Goal: Transaction & Acquisition: Purchase product/service

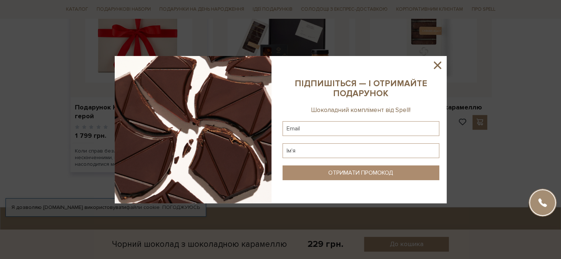
scroll to position [664, 0]
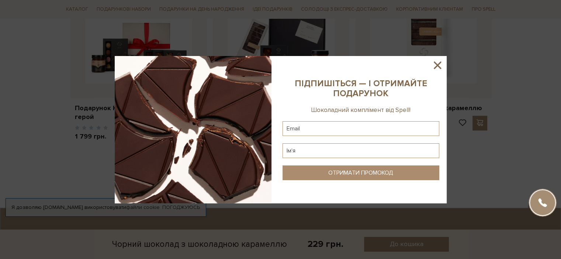
click at [438, 63] on icon at bounding box center [437, 65] width 7 height 7
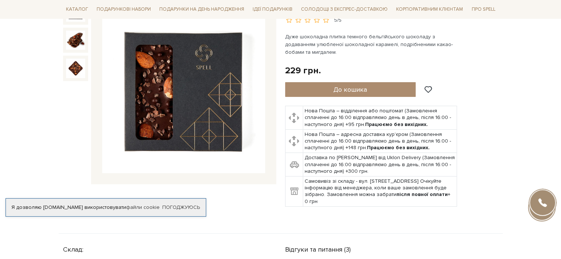
scroll to position [0, 0]
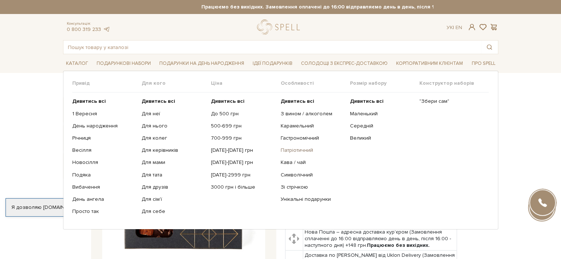
click at [298, 147] on link "Патріотичний" at bounding box center [312, 150] width 64 height 7
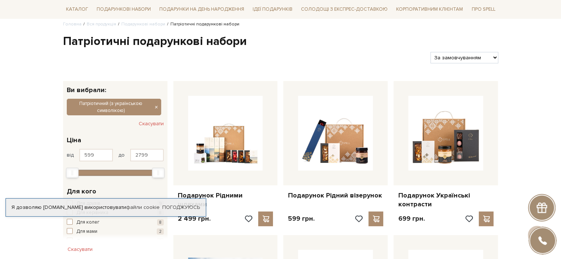
scroll to position [37, 0]
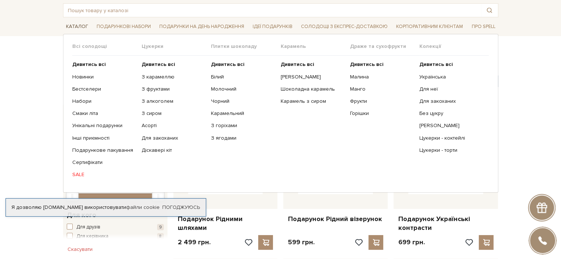
click at [75, 25] on span "Каталог" at bounding box center [77, 26] width 28 height 11
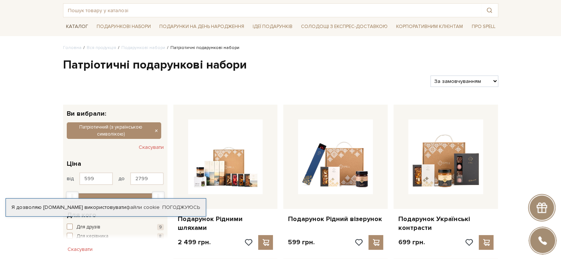
click at [72, 26] on span "Каталог" at bounding box center [77, 26] width 28 height 11
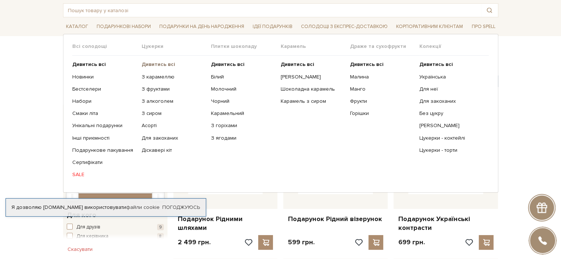
click at [149, 62] on b "Дивитись всі" at bounding box center [159, 64] width 34 height 6
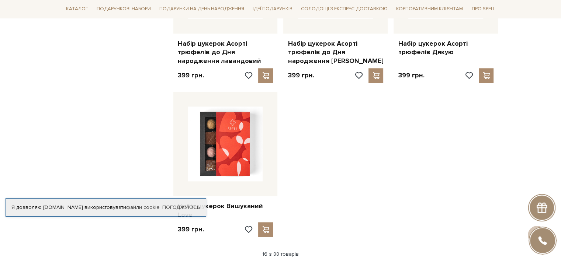
scroll to position [774, 0]
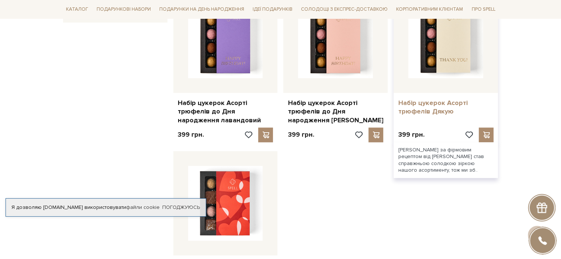
click at [420, 108] on link "Набір цукерок Асорті трюфелів Дякую" at bounding box center [446, 107] width 96 height 17
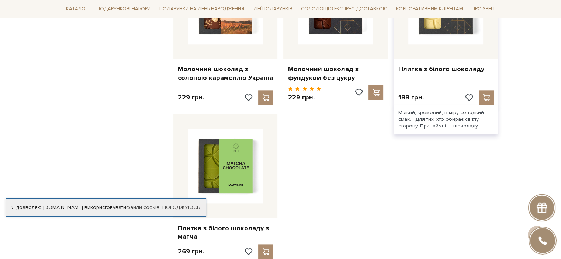
scroll to position [996, 0]
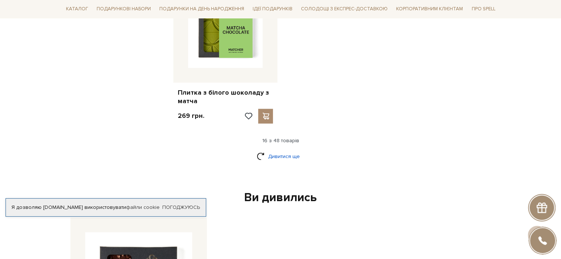
click at [288, 150] on link "Дивитися ще" at bounding box center [281, 156] width 48 height 13
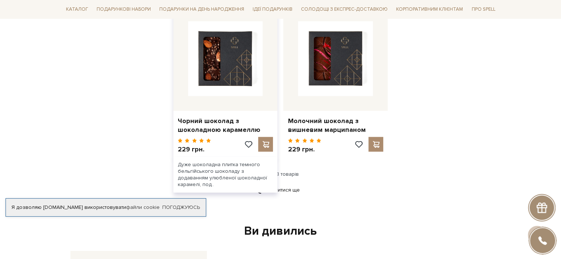
scroll to position [1770, 0]
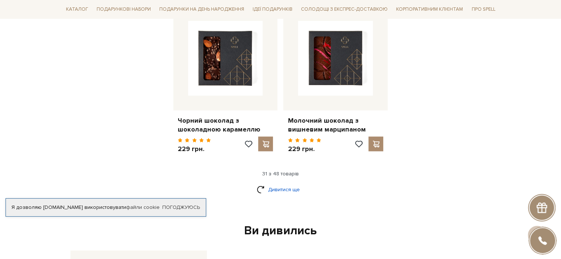
click at [292, 183] on link "Дивитися ще" at bounding box center [281, 189] width 48 height 13
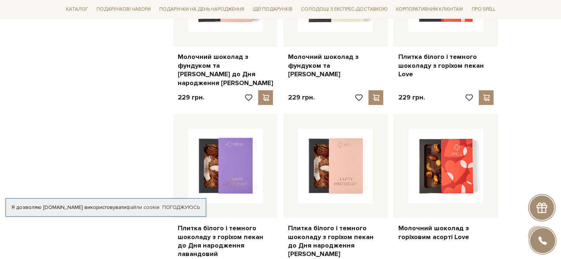
scroll to position [2655, 0]
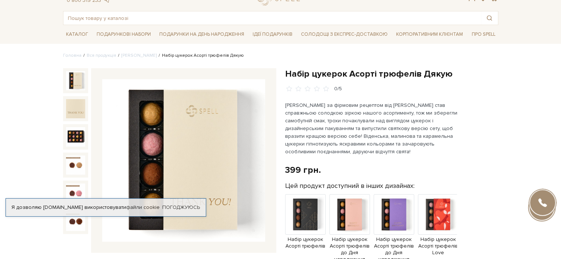
scroll to position [74, 0]
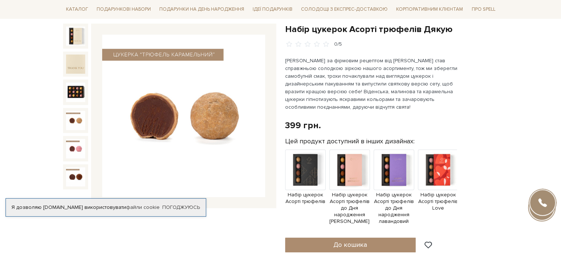
click at [74, 119] on img at bounding box center [75, 120] width 19 height 19
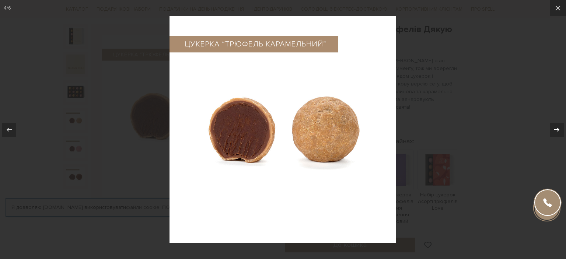
click at [559, 129] on icon at bounding box center [557, 130] width 5 height 4
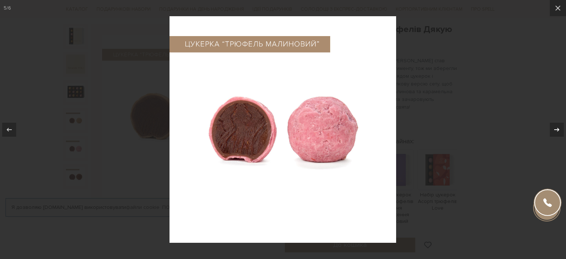
click at [559, 129] on icon at bounding box center [557, 130] width 5 height 4
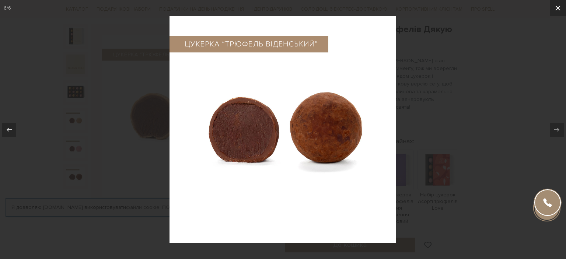
click at [560, 8] on icon at bounding box center [558, 8] width 9 height 9
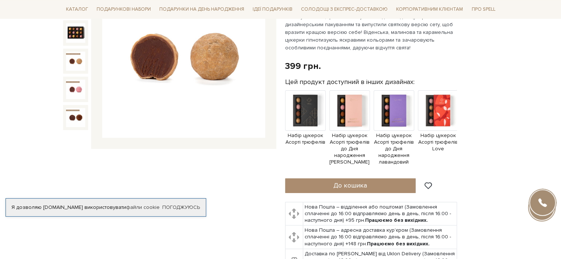
scroll to position [74, 0]
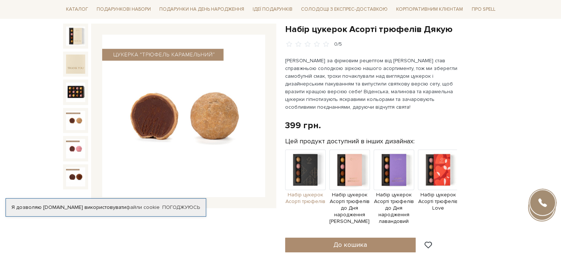
click at [317, 200] on span "Набір цукерок Асорті трюфелів" at bounding box center [305, 198] width 41 height 13
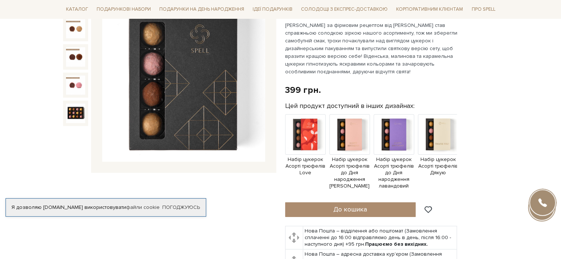
scroll to position [111, 0]
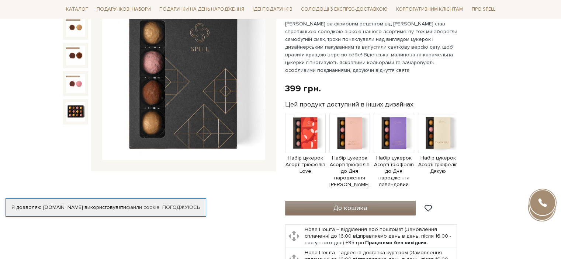
click at [363, 212] on span "До кошика" at bounding box center [350, 208] width 34 height 8
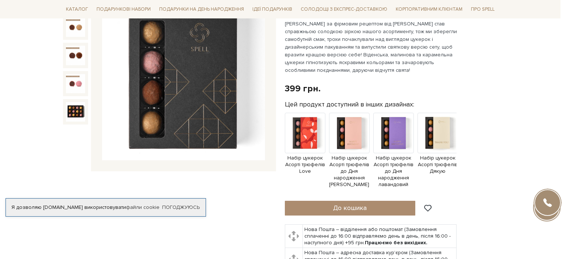
click at [344, 47] on div at bounding box center [283, 129] width 566 height 259
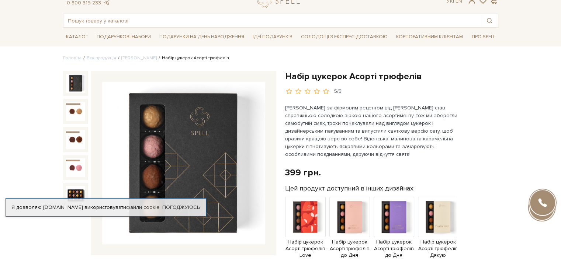
scroll to position [0, 0]
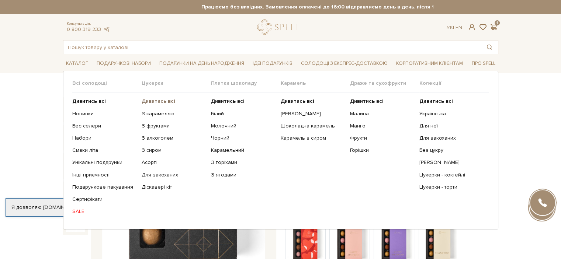
click at [160, 101] on b "Дивитись всі" at bounding box center [159, 101] width 34 height 6
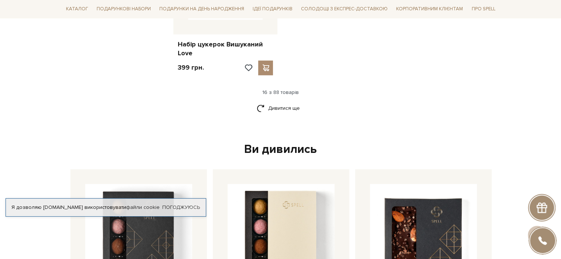
scroll to position [996, 0]
click at [283, 105] on link "Дивитися ще" at bounding box center [281, 108] width 48 height 13
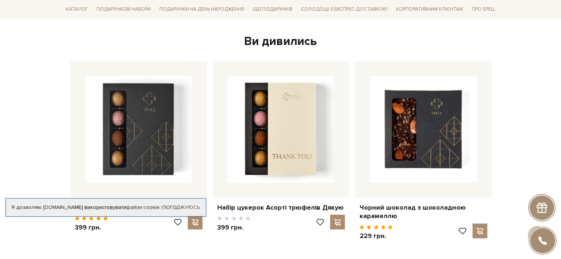
scroll to position [1807, 0]
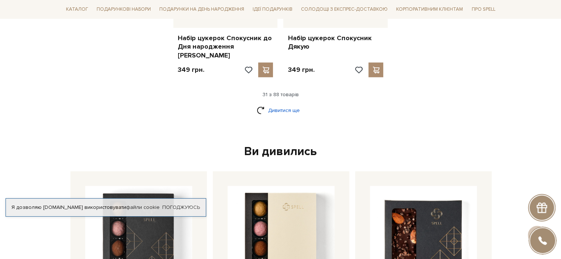
click at [284, 104] on link "Дивитися ще" at bounding box center [281, 110] width 48 height 13
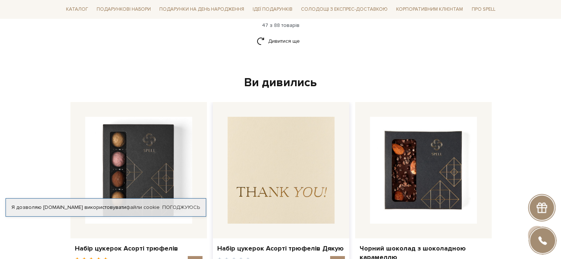
scroll to position [2655, 0]
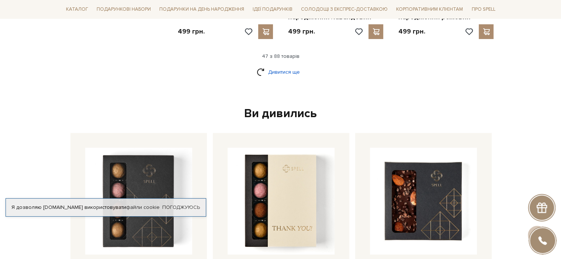
click at [285, 66] on link "Дивитися ще" at bounding box center [281, 72] width 48 height 13
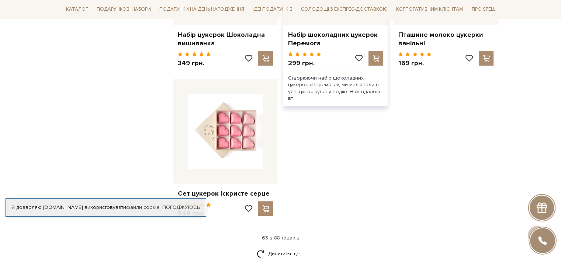
scroll to position [3577, 0]
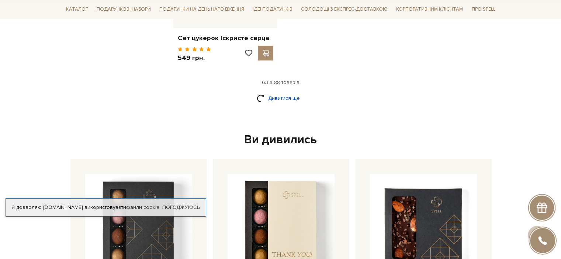
click at [295, 92] on link "Дивитися ще" at bounding box center [281, 98] width 48 height 13
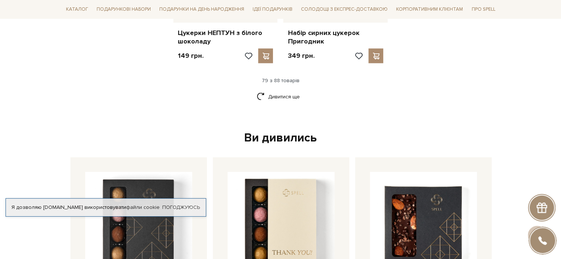
scroll to position [4360, 0]
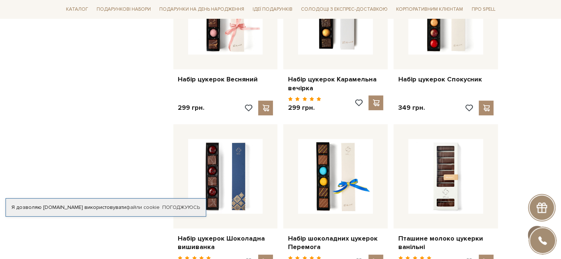
click at [543, 231] on span at bounding box center [536, 235] width 13 height 8
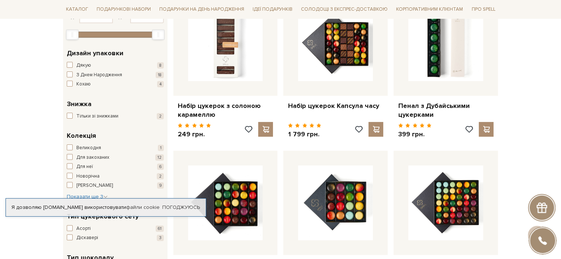
scroll to position [0, 0]
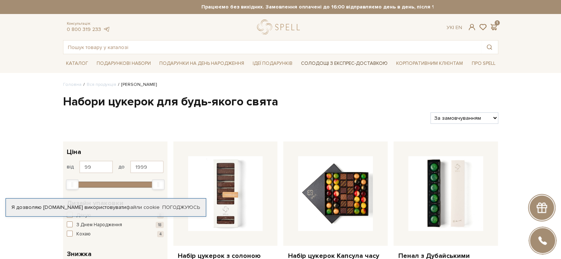
click at [351, 62] on link "Солодощі з експрес-доставкою" at bounding box center [344, 63] width 93 height 13
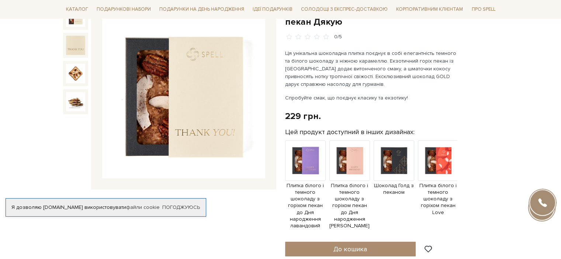
scroll to position [111, 0]
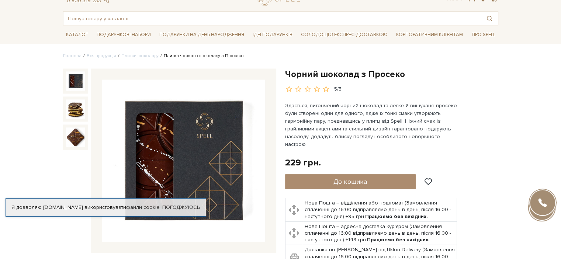
scroll to position [37, 0]
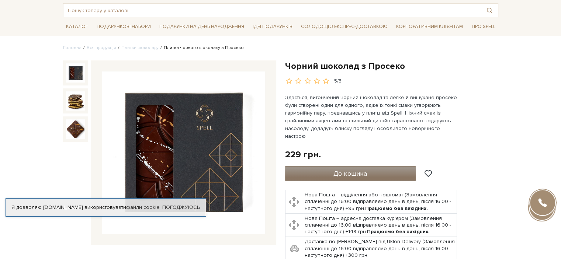
click at [369, 166] on button "До кошика" at bounding box center [350, 173] width 131 height 15
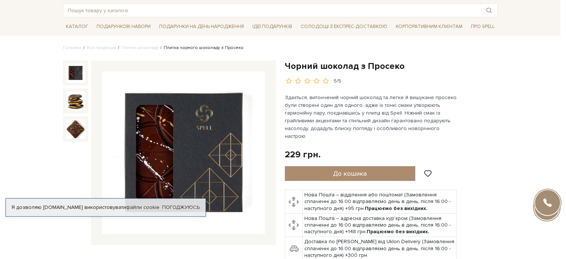
click at [378, 36] on div at bounding box center [283, 129] width 566 height 259
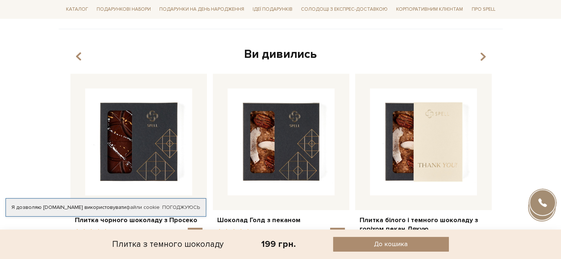
scroll to position [627, 0]
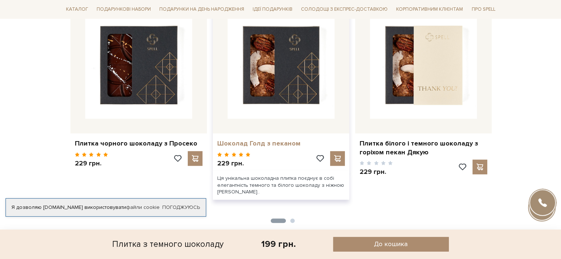
click at [267, 139] on link "Шоколад Голд з пеканом" at bounding box center [281, 143] width 128 height 8
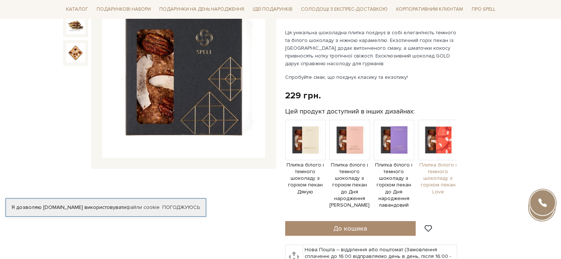
scroll to position [184, 0]
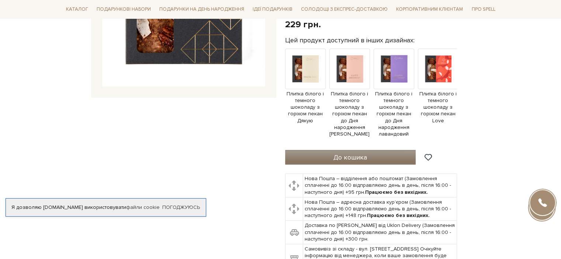
click at [375, 150] on button "До кошика" at bounding box center [350, 157] width 131 height 15
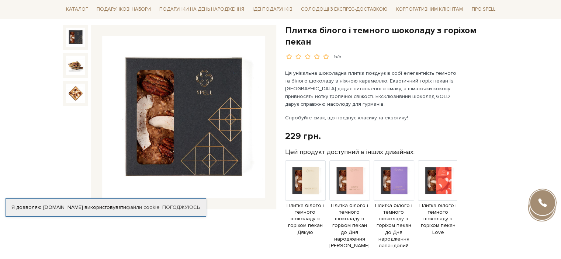
scroll to position [0, 0]
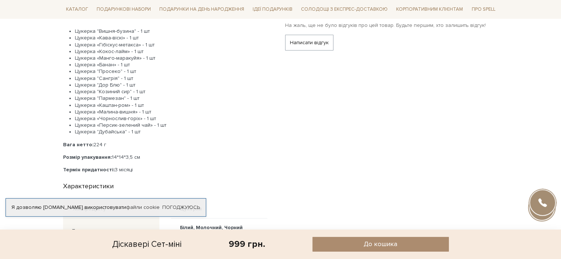
scroll to position [147, 0]
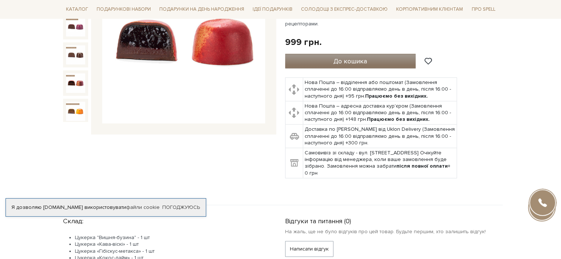
click at [332, 62] on button "До кошика" at bounding box center [350, 61] width 131 height 15
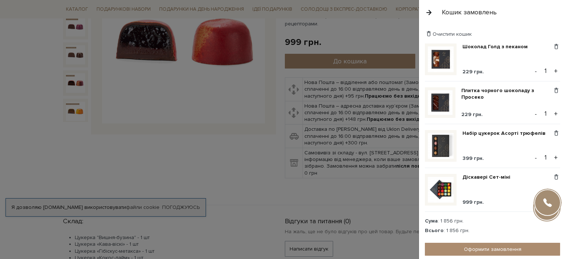
click at [263, 131] on div at bounding box center [283, 129] width 566 height 259
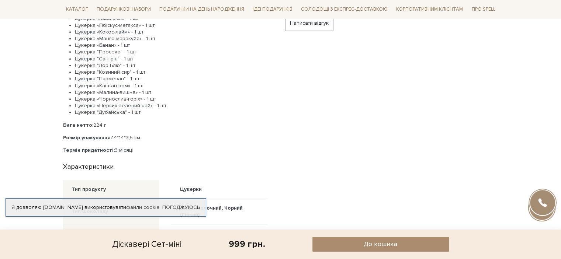
scroll to position [332, 0]
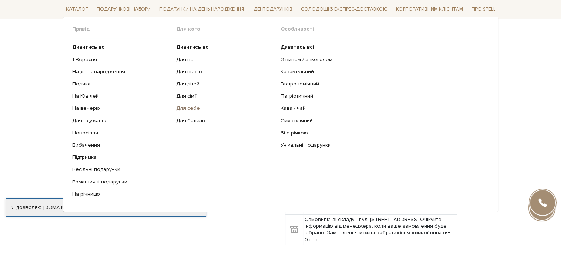
scroll to position [74, 0]
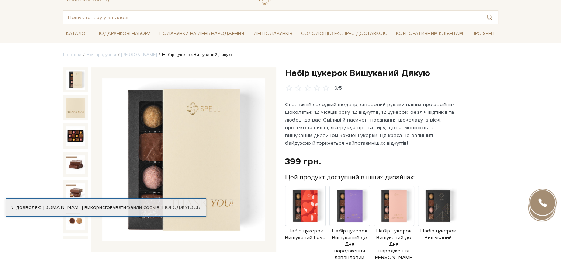
scroll to position [74, 0]
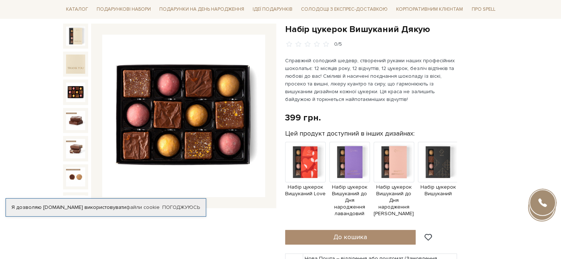
click at [72, 86] on img at bounding box center [75, 92] width 19 height 19
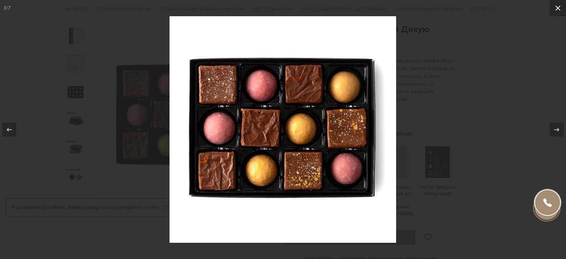
click at [555, 9] on icon at bounding box center [558, 8] width 9 height 9
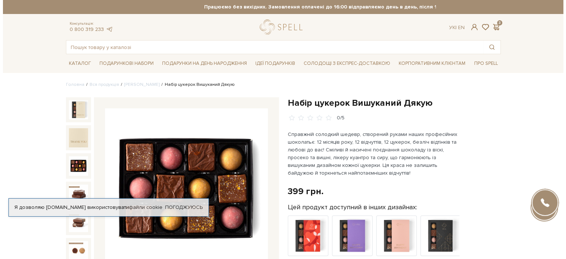
scroll to position [184, 0]
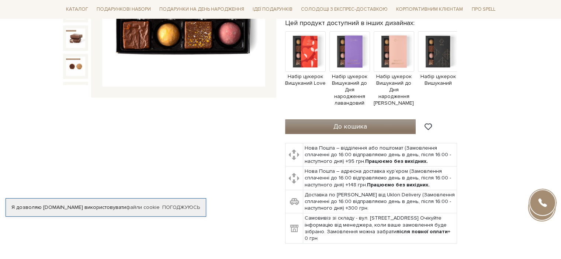
click at [373, 121] on button "До кошика" at bounding box center [350, 126] width 131 height 15
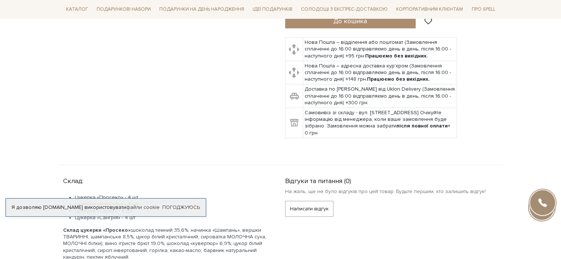
scroll to position [147, 0]
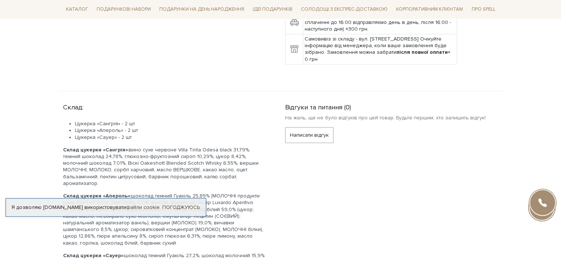
scroll to position [332, 0]
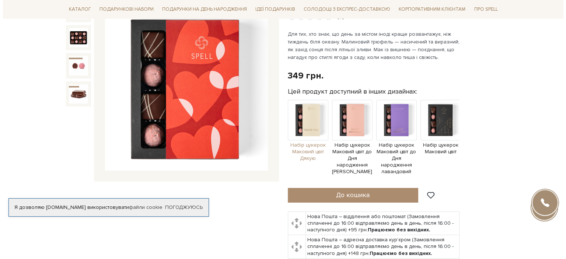
scroll to position [111, 0]
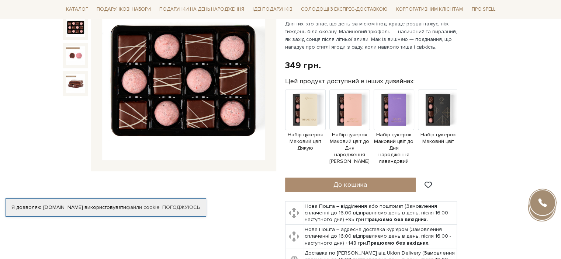
click at [74, 29] on img at bounding box center [75, 27] width 19 height 19
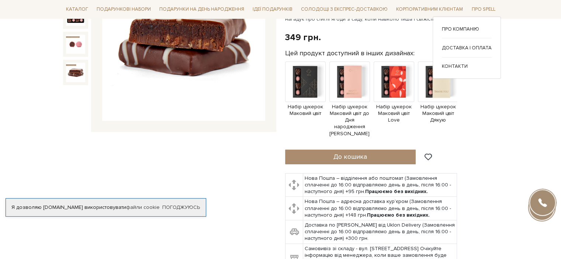
scroll to position [147, 0]
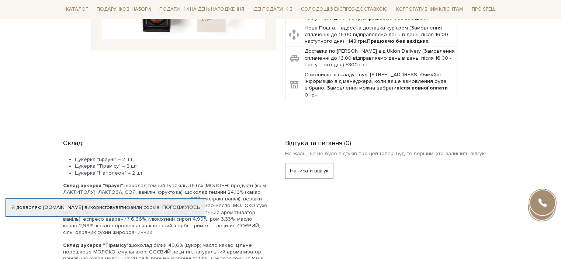
scroll to position [111, 0]
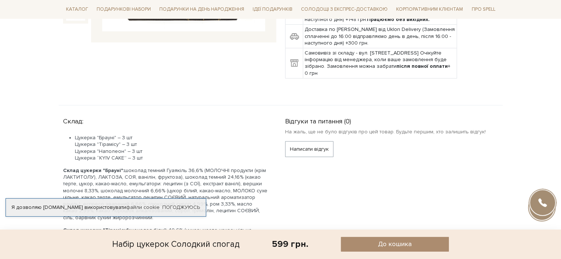
scroll to position [258, 0]
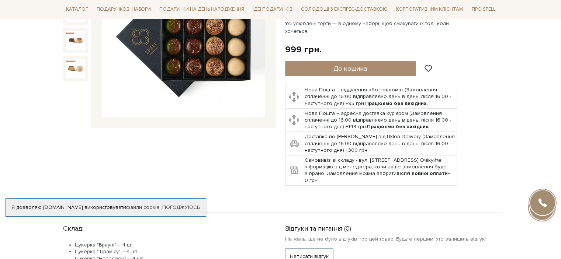
scroll to position [74, 0]
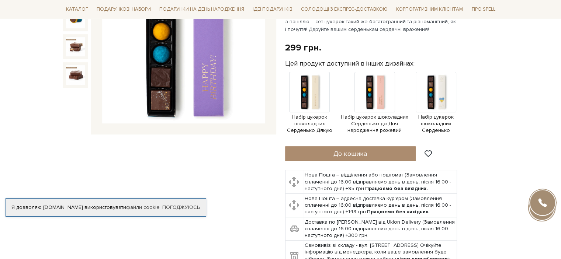
scroll to position [37, 0]
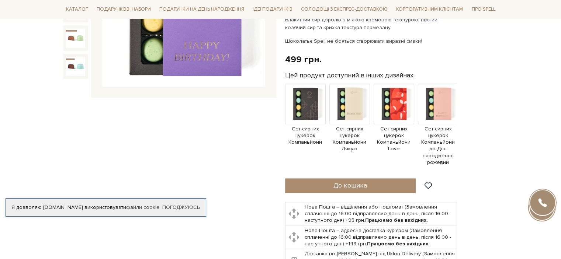
scroll to position [74, 0]
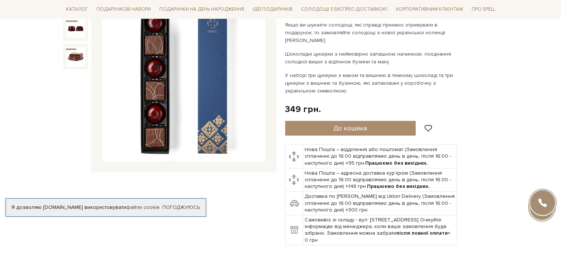
scroll to position [74, 0]
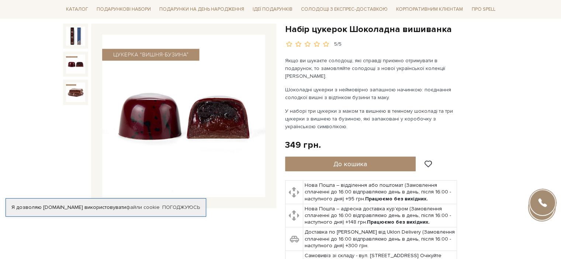
click at [73, 66] on img at bounding box center [75, 64] width 19 height 19
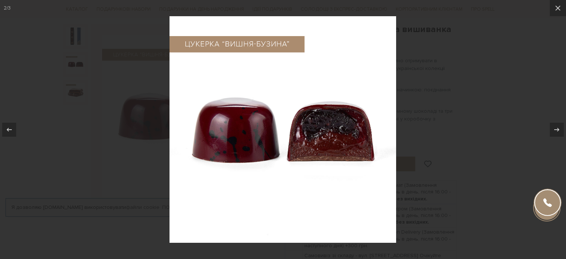
click at [76, 93] on div at bounding box center [283, 129] width 566 height 259
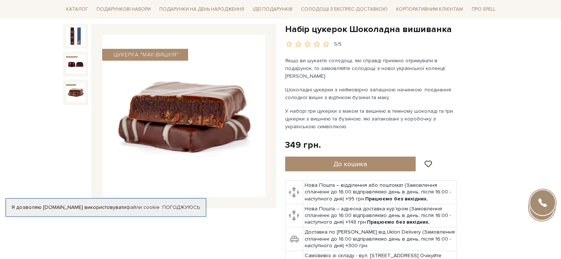
click at [76, 93] on img at bounding box center [75, 92] width 19 height 19
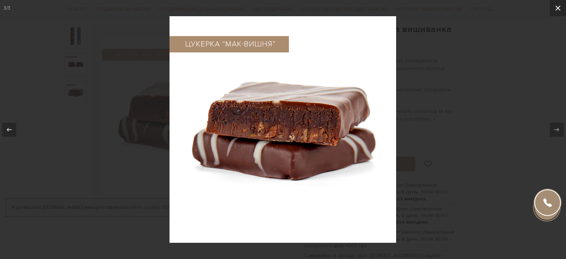
click at [558, 8] on icon at bounding box center [558, 8] width 5 height 5
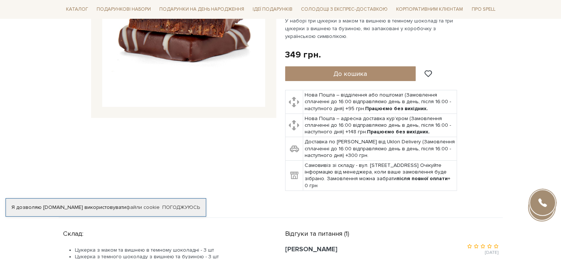
scroll to position [37, 0]
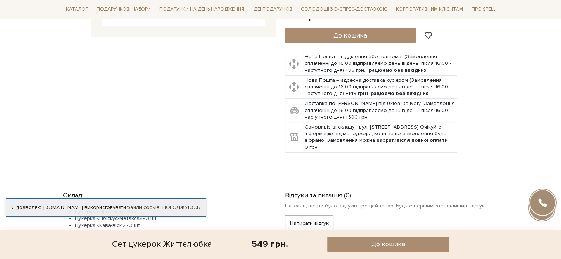
scroll to position [295, 0]
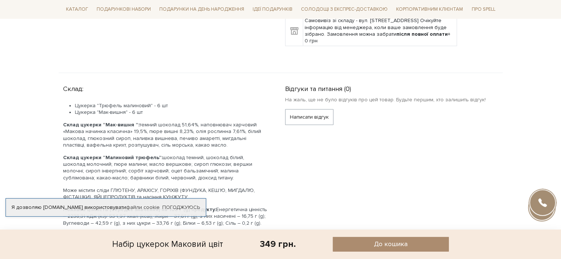
scroll to position [369, 0]
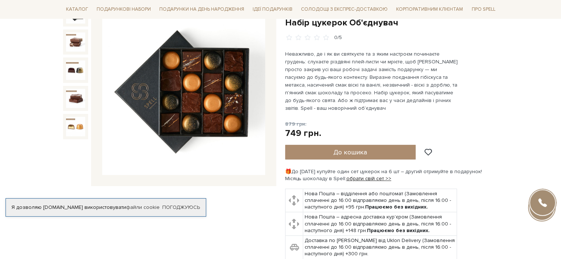
scroll to position [74, 0]
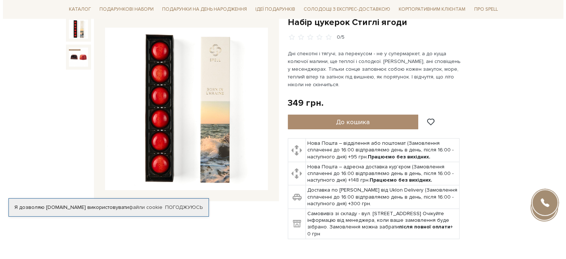
scroll to position [74, 0]
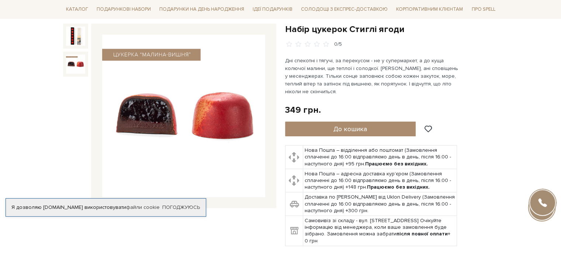
click at [74, 63] on img at bounding box center [75, 64] width 19 height 19
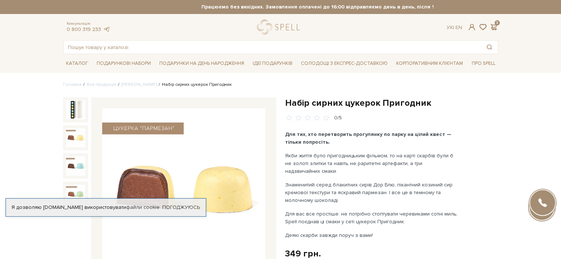
click at [72, 139] on img at bounding box center [75, 137] width 19 height 19
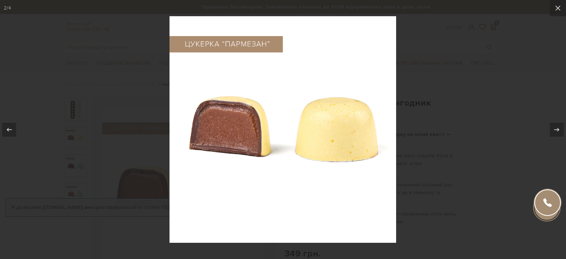
click at [72, 165] on div at bounding box center [283, 129] width 566 height 259
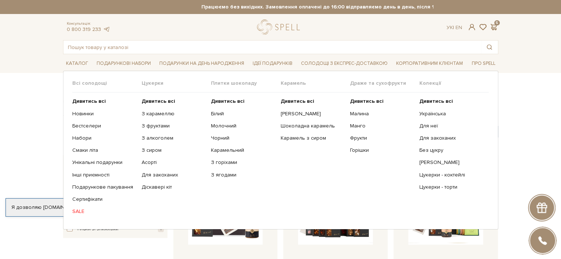
click at [77, 209] on link "SALE" at bounding box center [104, 211] width 64 height 7
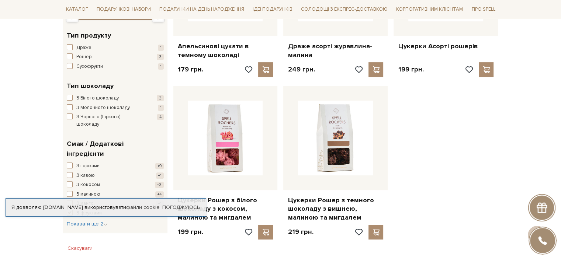
scroll to position [147, 0]
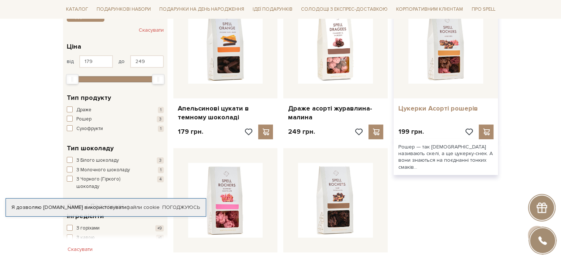
click at [467, 104] on link "Цукерки Асорті рошерів" at bounding box center [446, 108] width 96 height 8
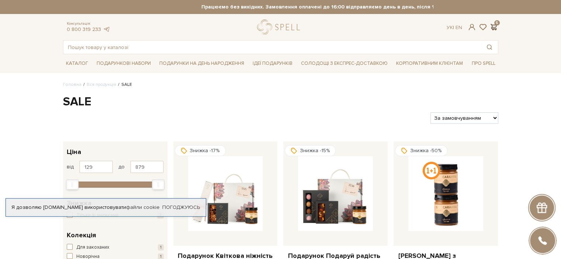
click at [492, 25] on span at bounding box center [493, 27] width 9 height 8
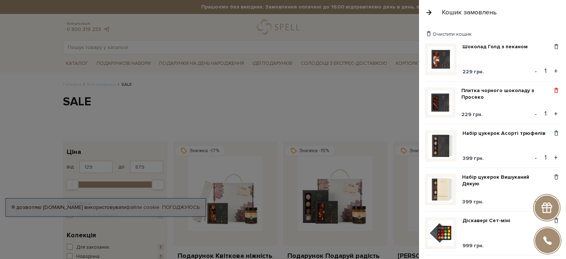
click at [553, 89] on span at bounding box center [557, 90] width 8 height 7
click at [553, 90] on span at bounding box center [557, 90] width 8 height 7
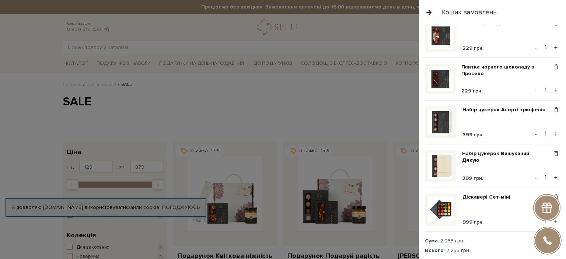
scroll to position [37, 0]
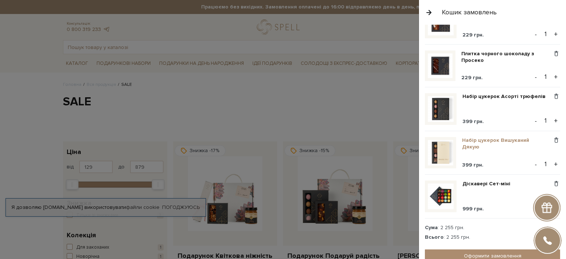
click at [517, 138] on link "Набір цукерок Вишуканий Дякую" at bounding box center [507, 143] width 90 height 13
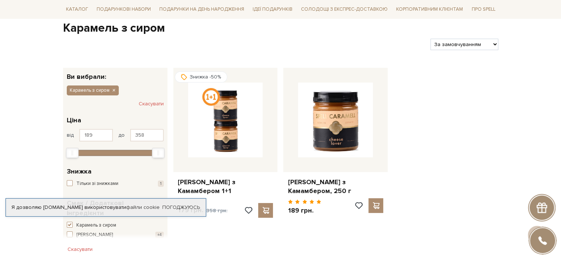
scroll to position [147, 0]
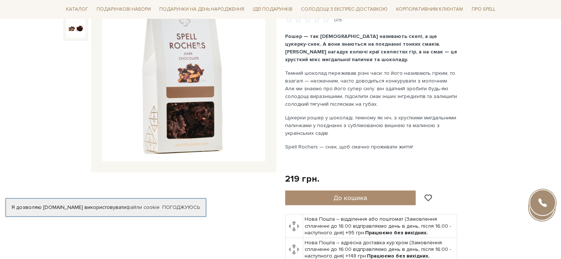
scroll to position [111, 0]
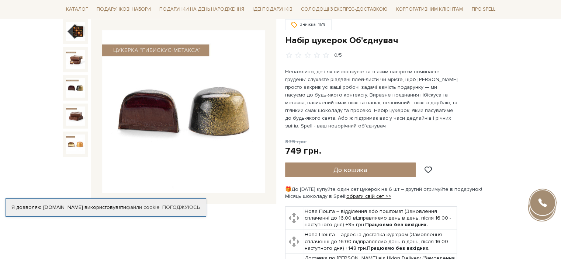
scroll to position [74, 0]
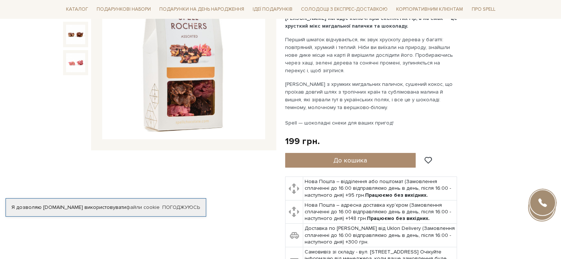
scroll to position [37, 0]
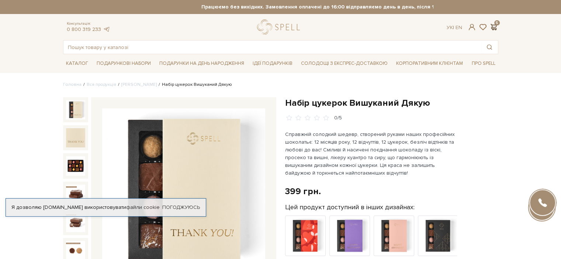
click at [490, 26] on span at bounding box center [493, 27] width 9 height 8
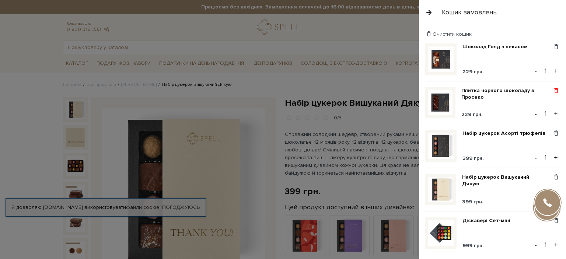
click at [553, 90] on span at bounding box center [557, 90] width 8 height 7
click at [525, 103] on link "Видалити" at bounding box center [531, 103] width 58 height 10
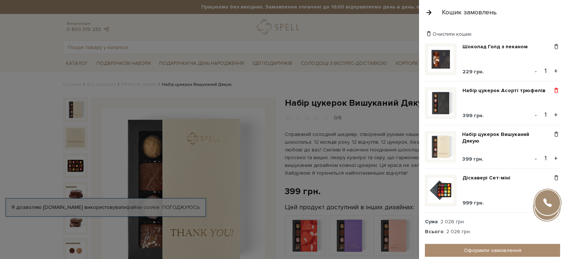
click at [555, 90] on span at bounding box center [557, 90] width 8 height 7
click at [477, 90] on link "Набір цукерок Асорті трюфелів" at bounding box center [507, 90] width 88 height 7
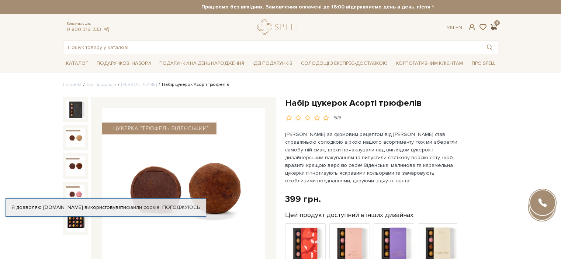
click at [496, 26] on span at bounding box center [493, 27] width 9 height 8
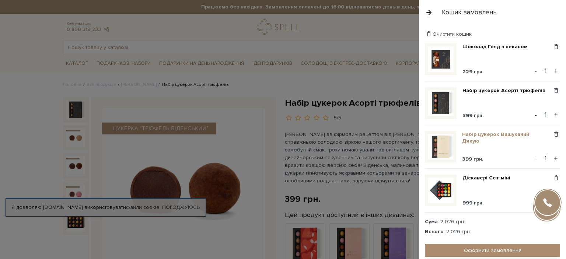
click at [472, 141] on link "Набір цукерок Вишуканий Дякую" at bounding box center [507, 137] width 90 height 13
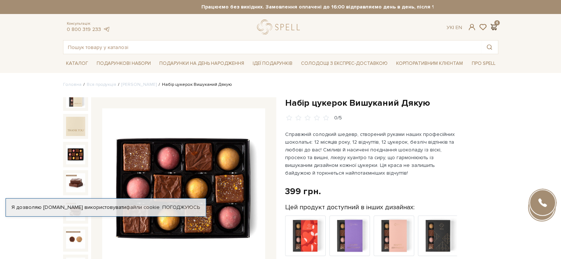
click at [497, 25] on span at bounding box center [493, 27] width 9 height 8
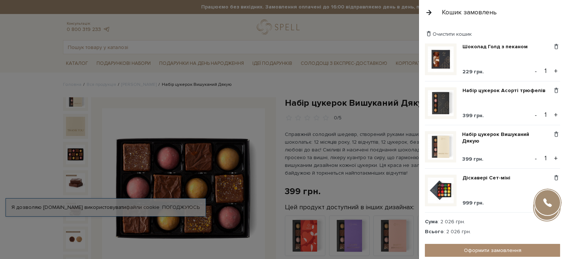
click at [448, 187] on img at bounding box center [441, 191] width 26 height 26
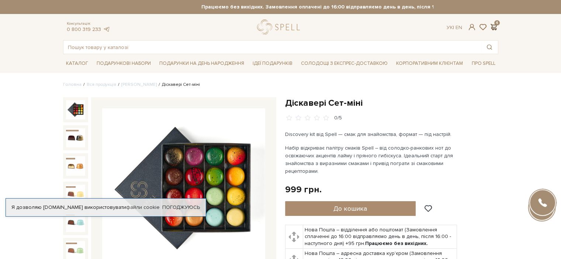
click at [496, 25] on span at bounding box center [493, 27] width 9 height 8
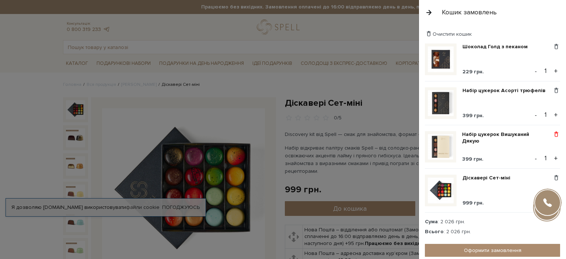
click at [555, 134] on span at bounding box center [557, 134] width 8 height 7
click at [524, 145] on link "Видалити" at bounding box center [531, 147] width 58 height 10
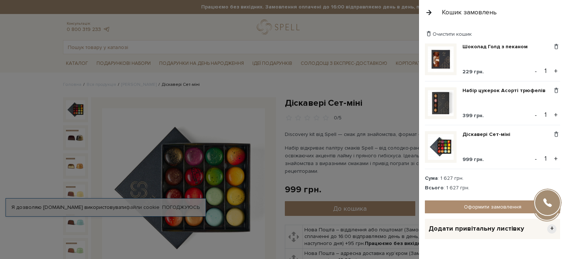
click at [399, 95] on div at bounding box center [283, 129] width 566 height 259
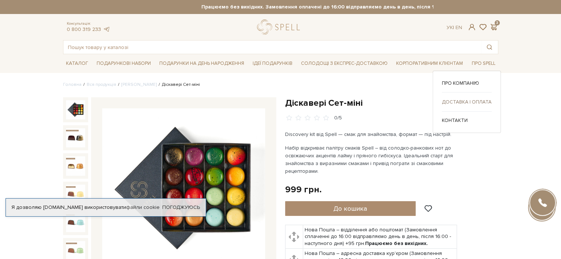
click at [463, 101] on link "Доставка і оплата" at bounding box center [467, 102] width 50 height 7
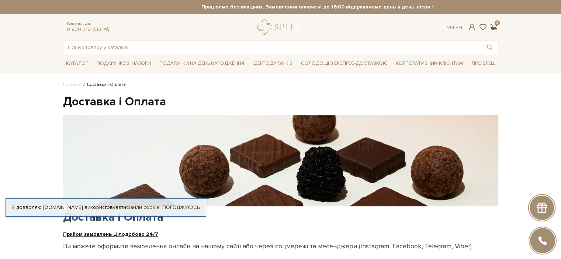
click at [494, 28] on span at bounding box center [493, 27] width 9 height 8
